Goal: Task Accomplishment & Management: Complete application form

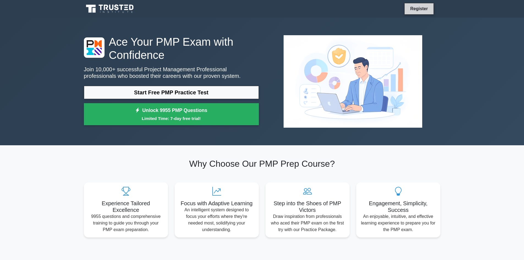
click at [422, 6] on link "Register" at bounding box center [419, 8] width 24 height 7
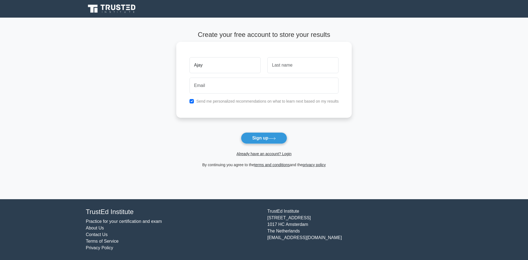
type input "Ajay"
type input "P"
type input "a"
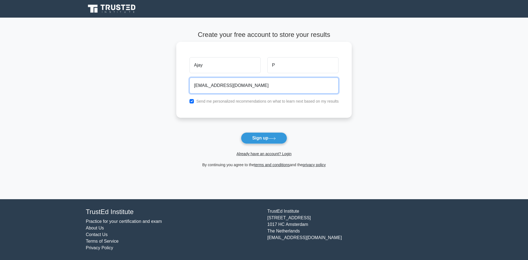
type input "panditraoajay@gmail.com"
click at [191, 100] on input "checkbox" at bounding box center [191, 101] width 4 height 4
checkbox input "false"
click at [254, 135] on button "Sign up" at bounding box center [264, 138] width 46 height 12
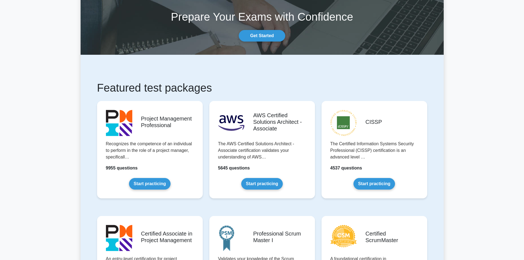
scroll to position [110, 0]
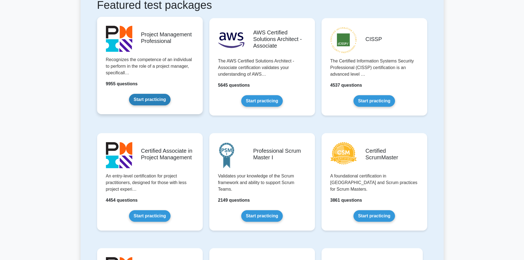
click at [151, 97] on link "Start practicing" at bounding box center [150, 100] width 42 height 12
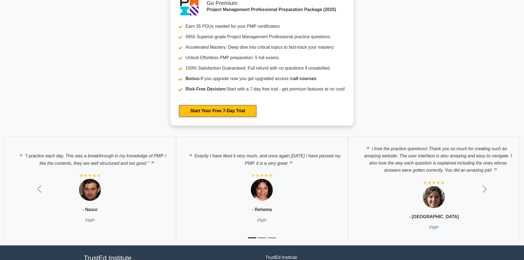
scroll to position [1898, 0]
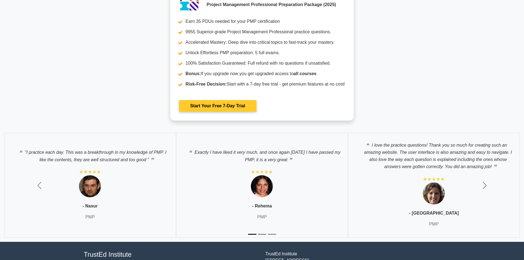
click at [199, 104] on link "Start Your Free 7-Day Trial" at bounding box center [217, 106] width 77 height 12
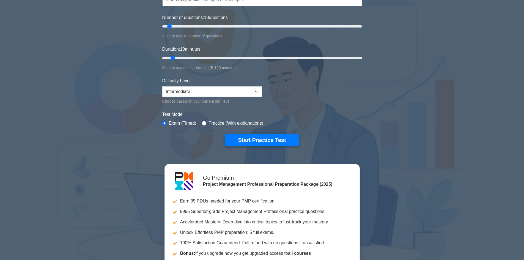
scroll to position [0, 0]
